Goal: Find specific page/section

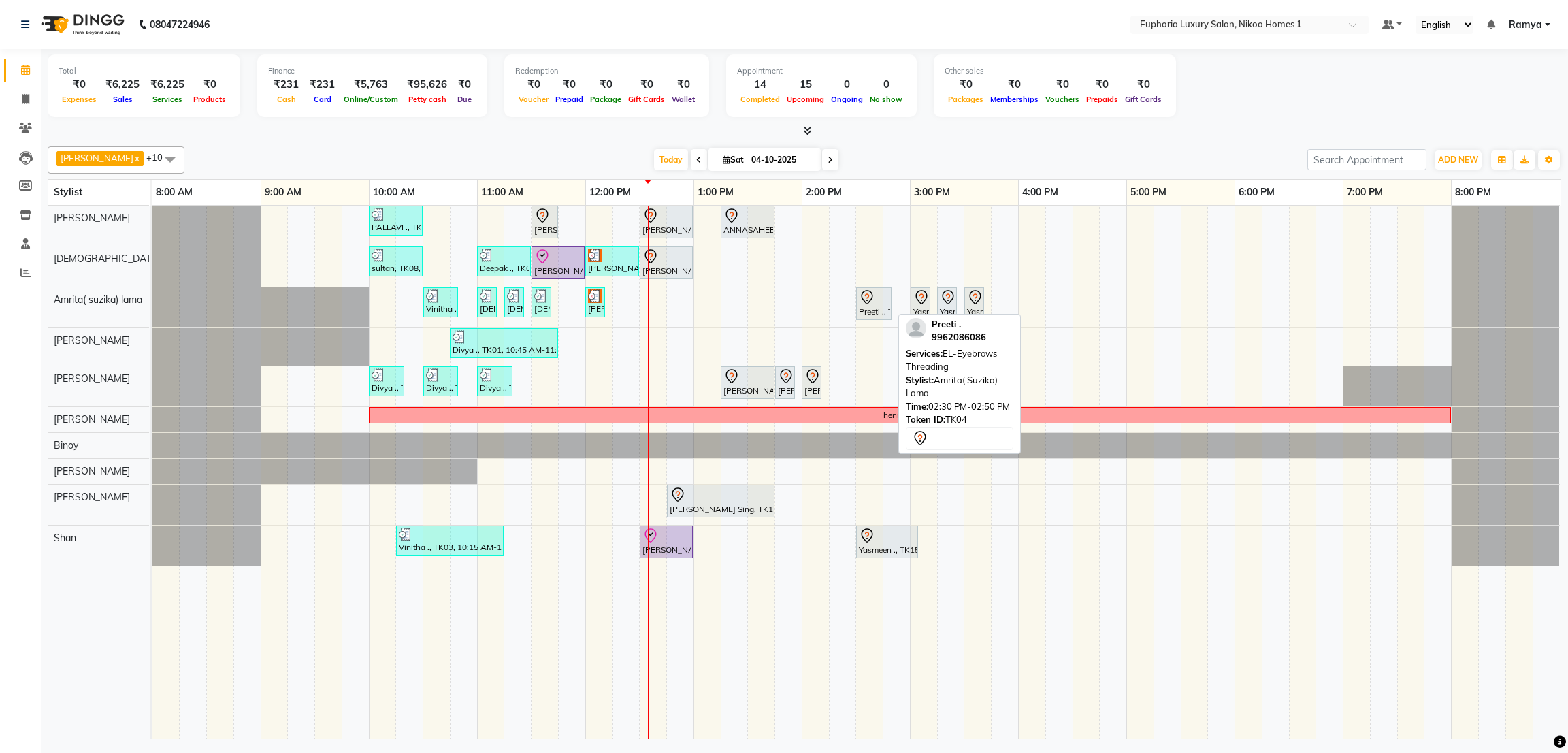
click at [858, 301] on div "Preeti ., TK04, 02:30 PM-02:50 PM, EL-Eyebrows Threading" at bounding box center [874, 304] width 33 height 29
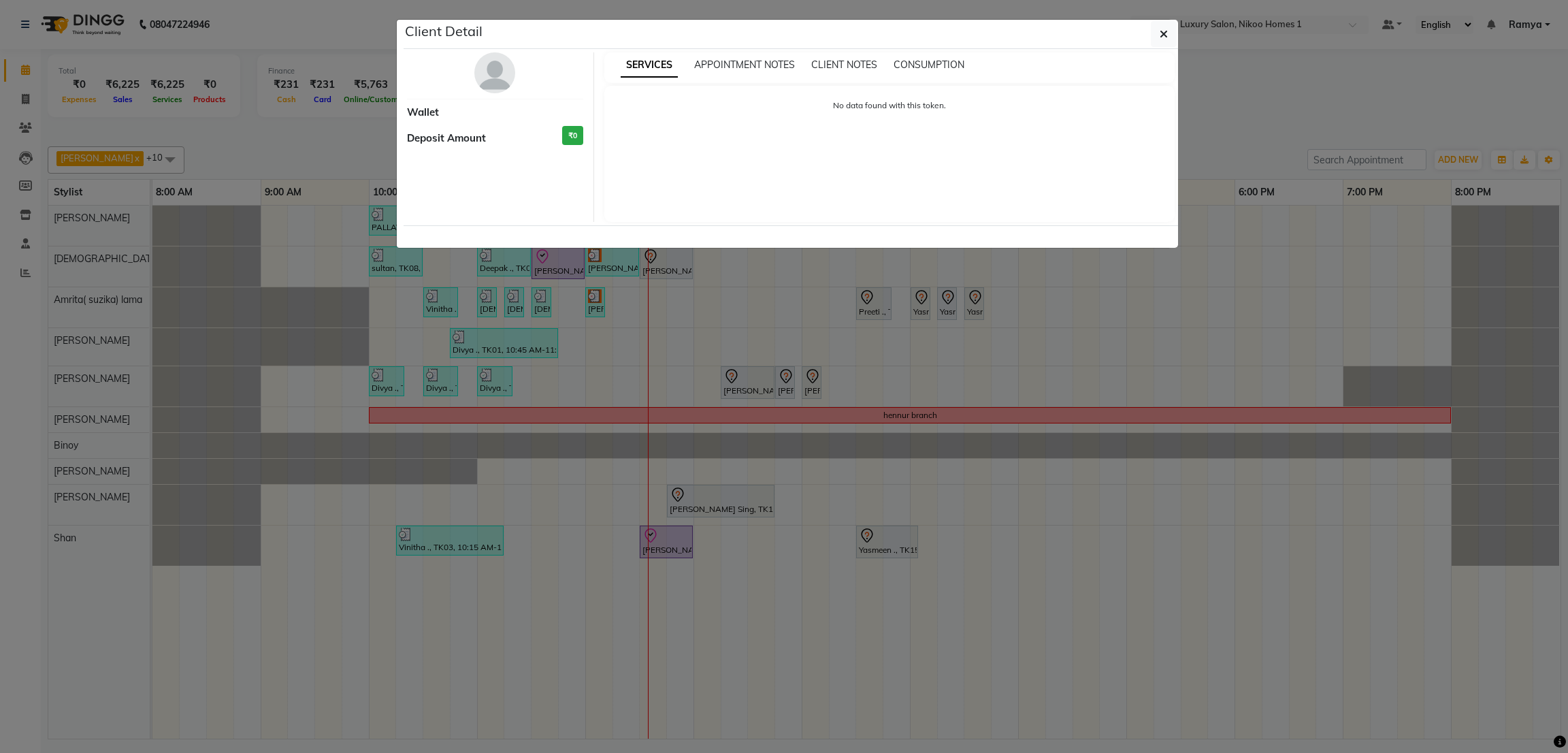
select select "7"
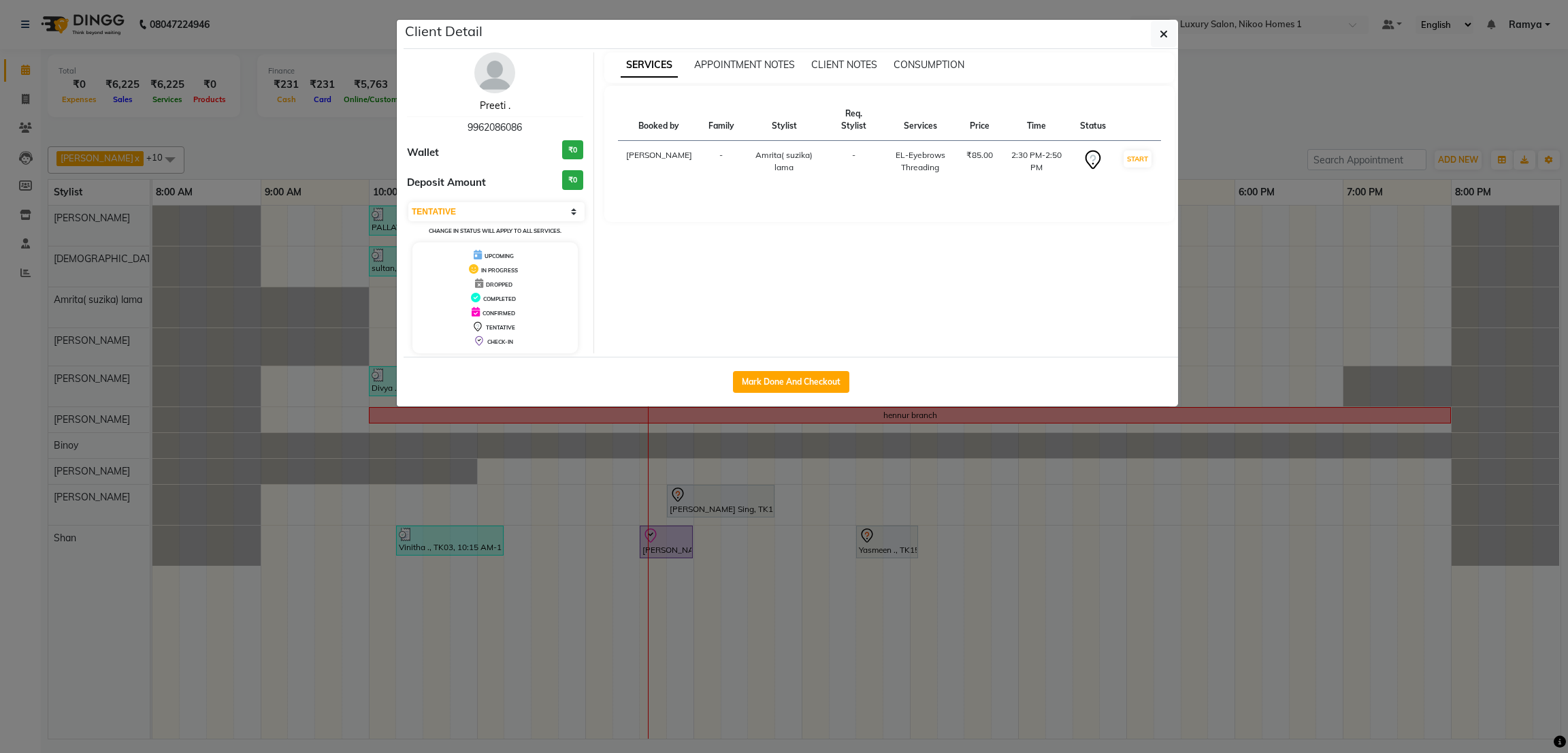
click at [501, 104] on link "Preeti ." at bounding box center [495, 105] width 30 height 12
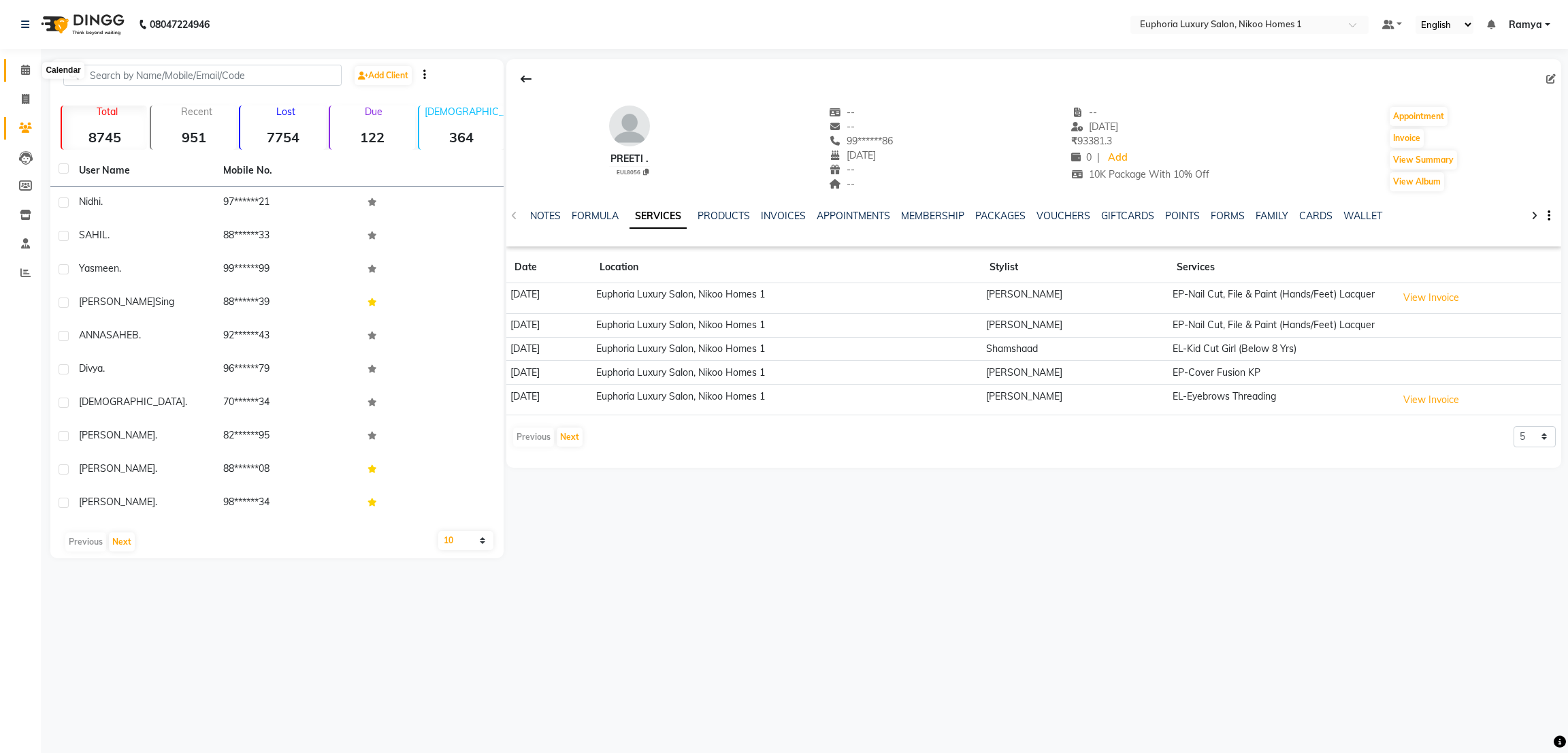
click at [19, 66] on span at bounding box center [26, 70] width 24 height 16
